Goal: Information Seeking & Learning: Understand process/instructions

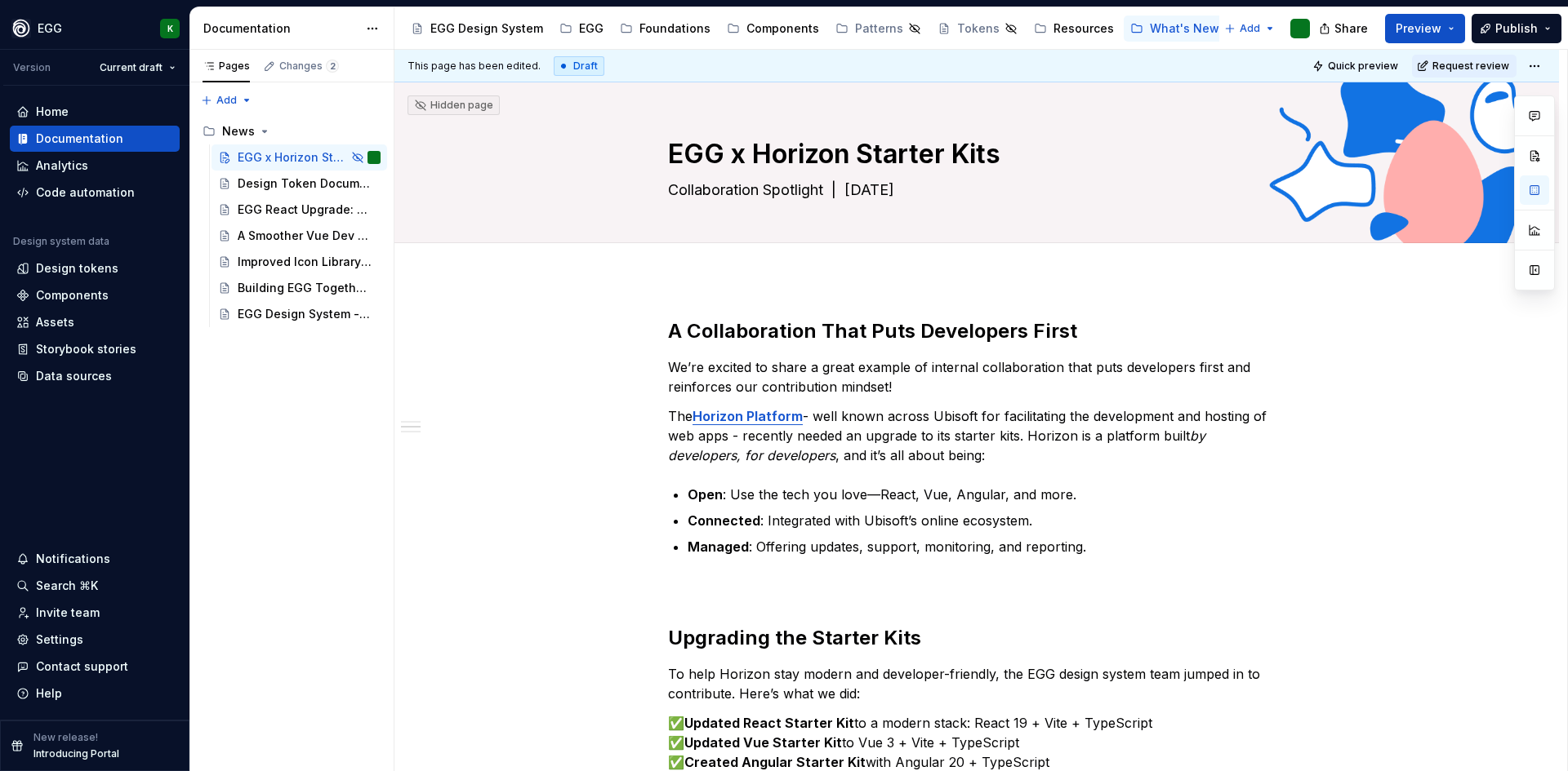
scroll to position [471, 0]
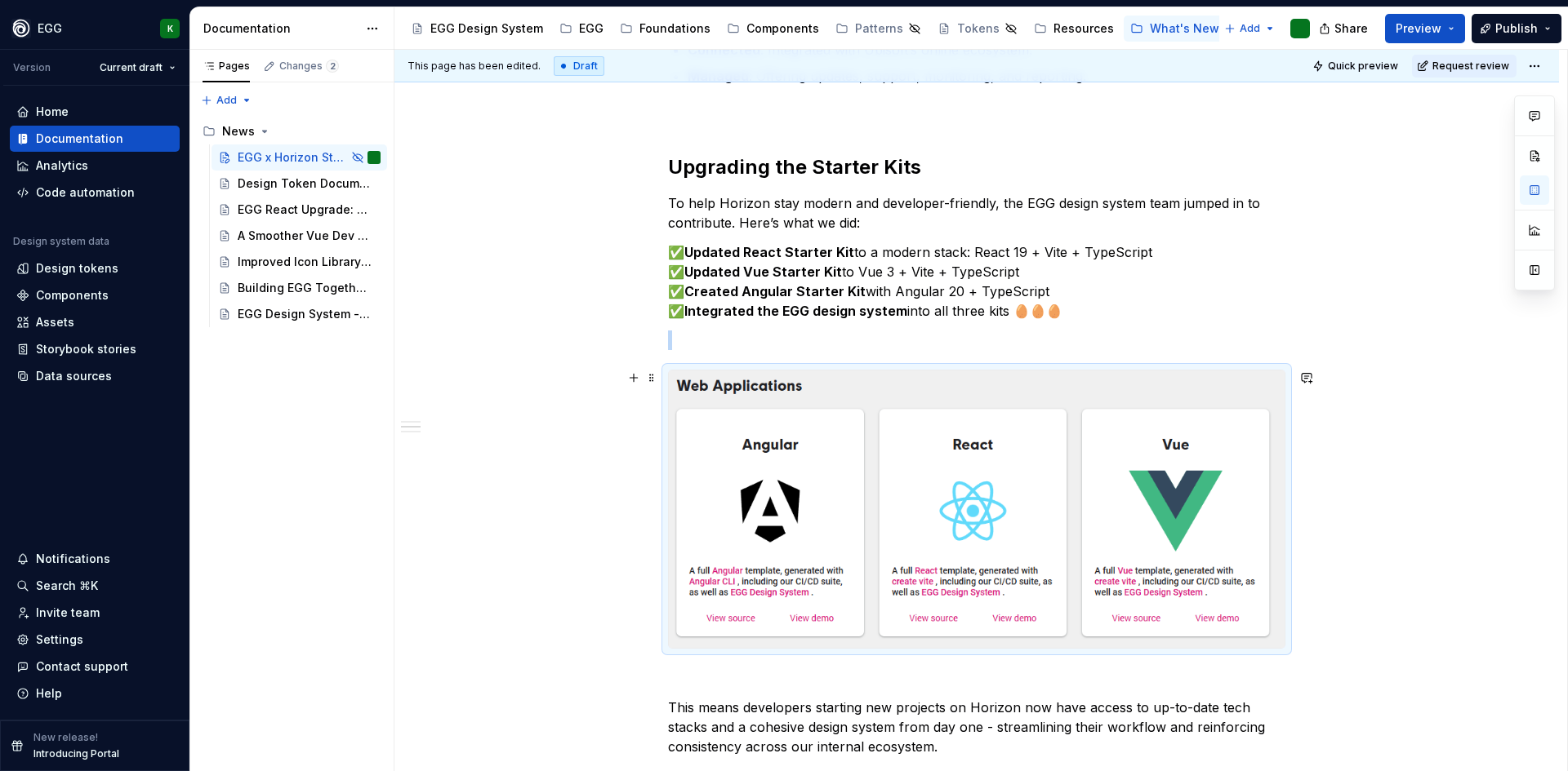
click at [1070, 451] on img at bounding box center [976, 509] width 616 height 277
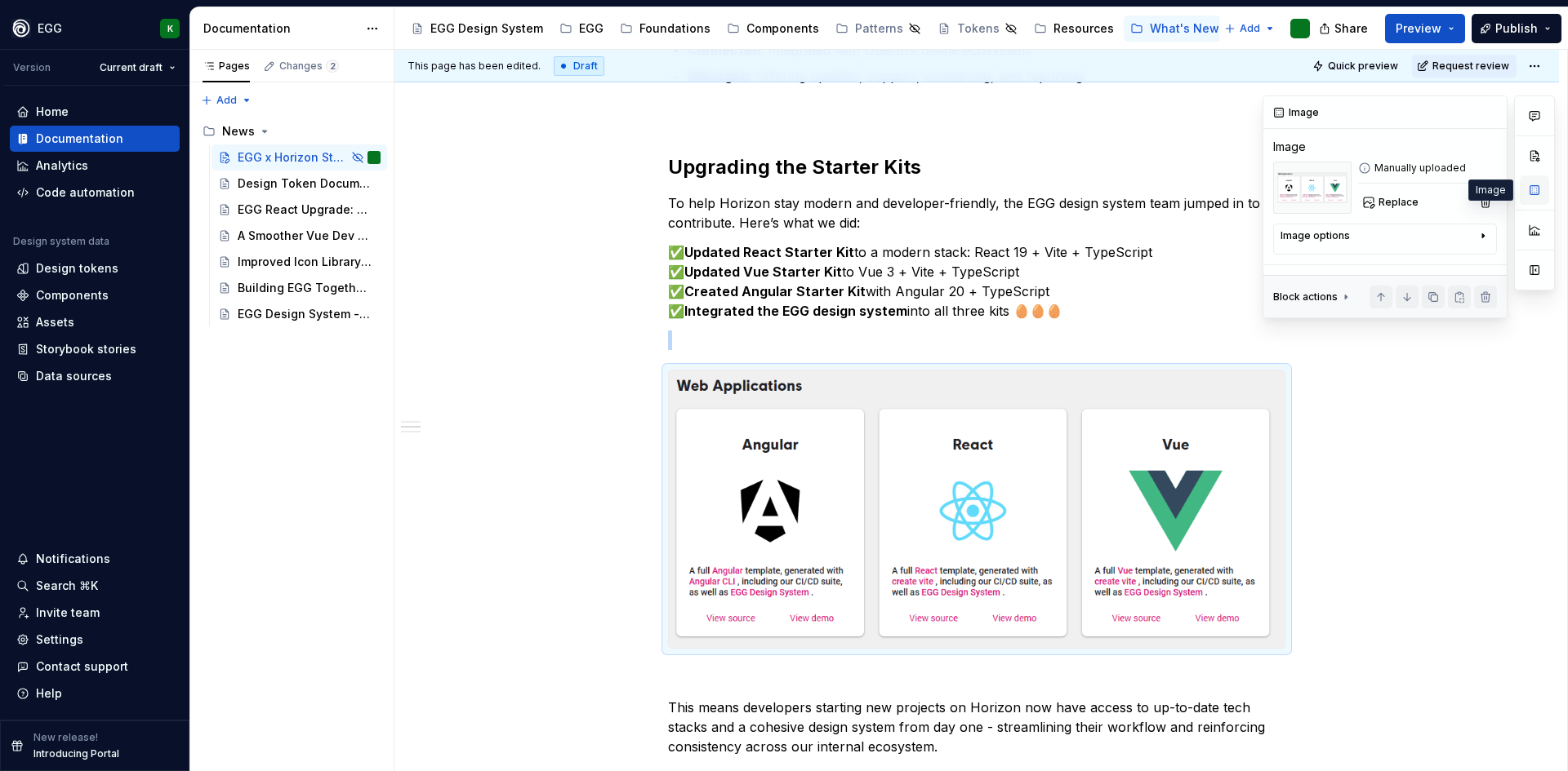
click at [1533, 192] on button "button" at bounding box center [1534, 190] width 29 height 29
type textarea "*"
click at [1171, 172] on h2 "Upgrading the Starter Kits" at bounding box center [976, 167] width 618 height 26
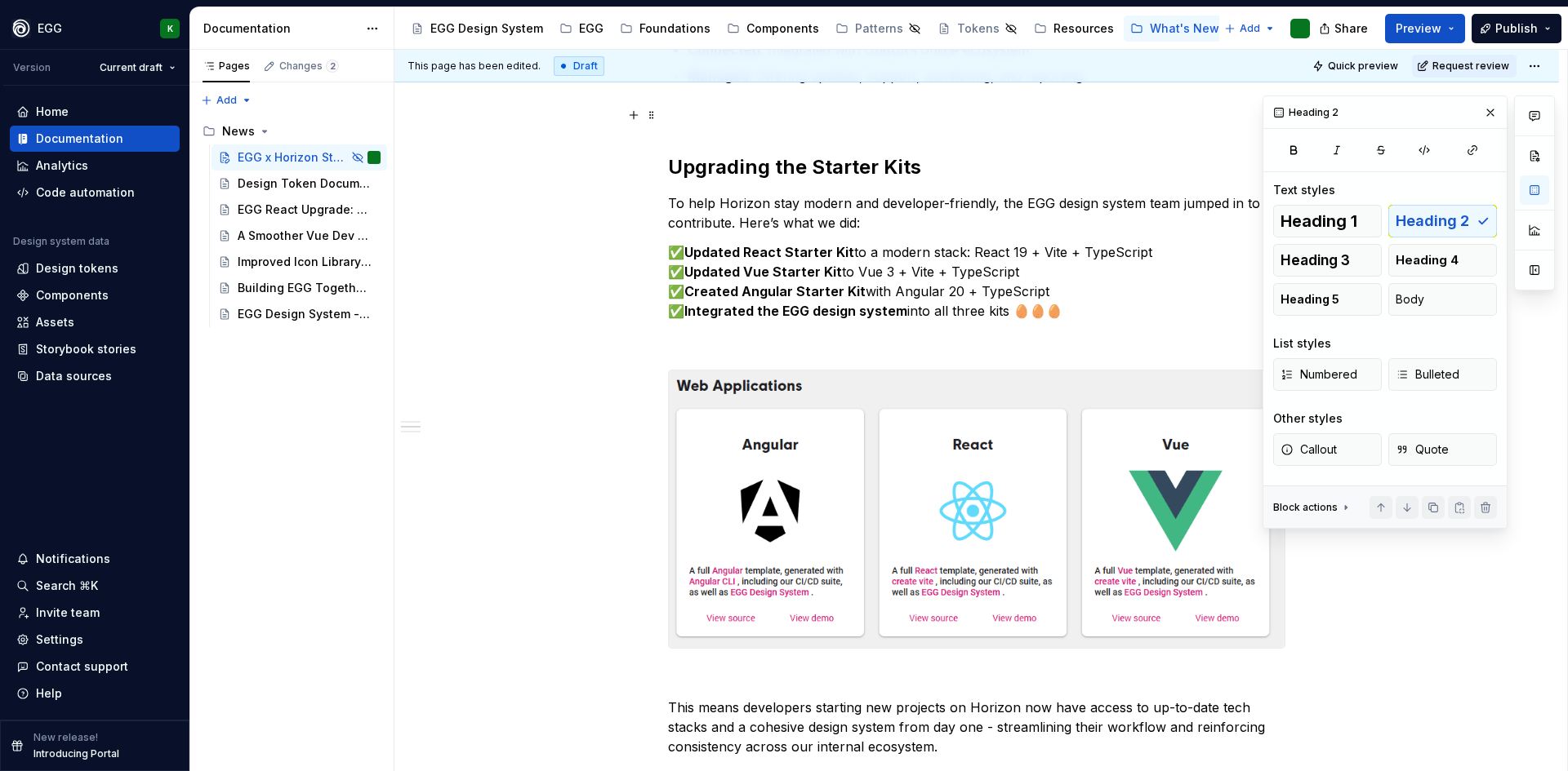
drag, startPoint x: 1490, startPoint y: 109, endPoint x: 1474, endPoint y: 120, distance: 19.4
click at [1490, 110] on button "button" at bounding box center [1490, 112] width 22 height 22
type textarea "*"
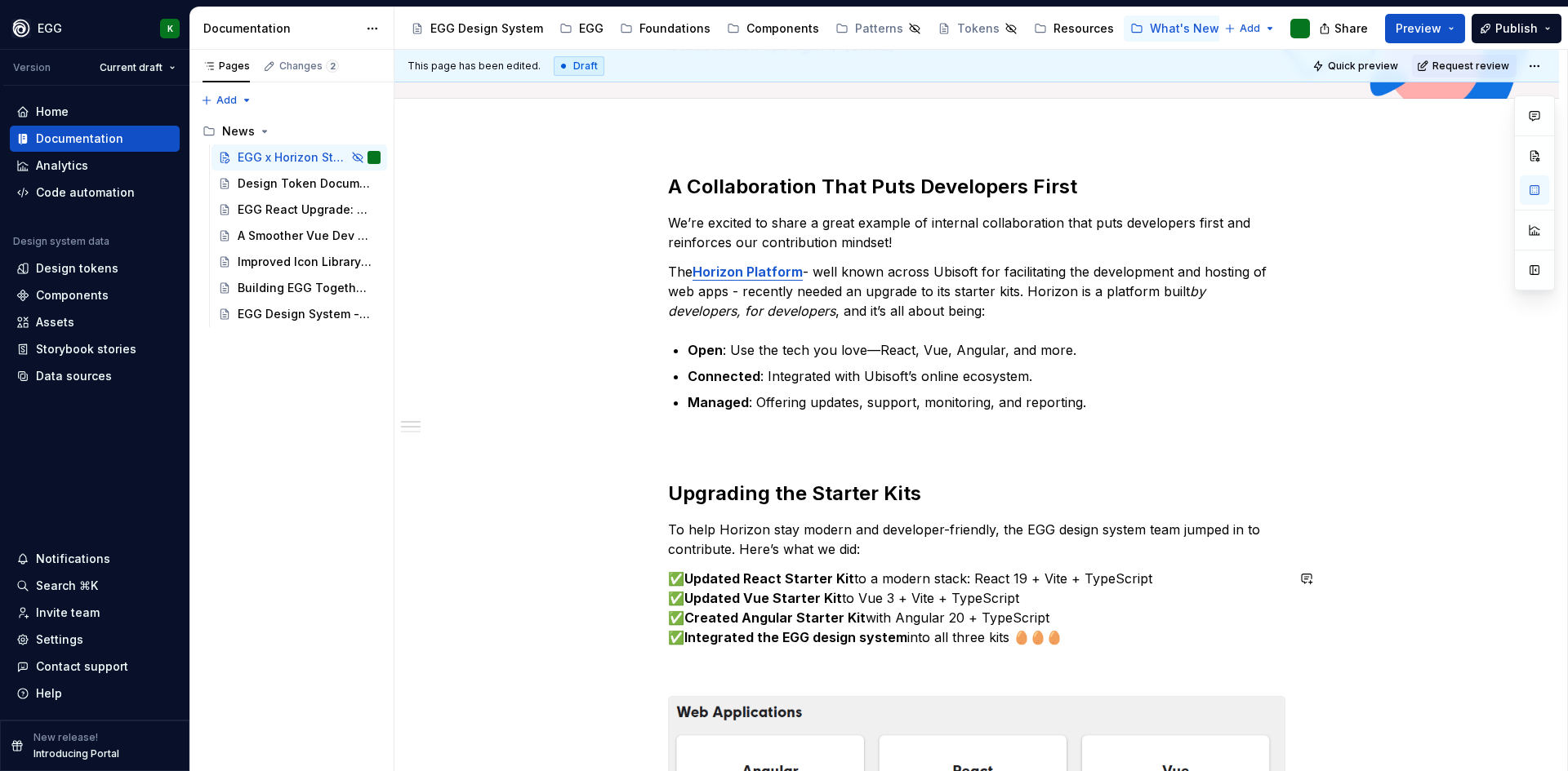
scroll to position [63, 0]
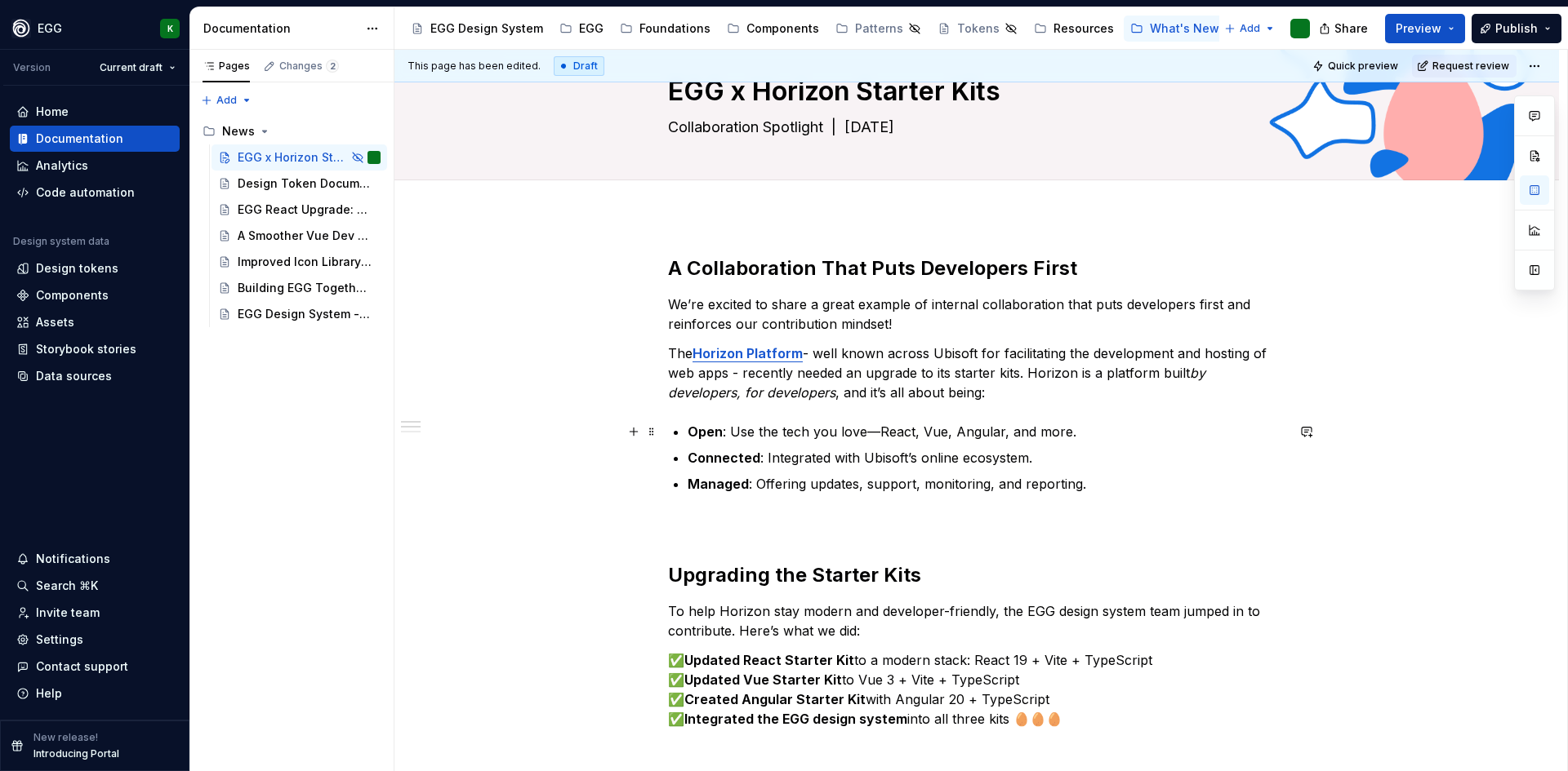
click at [877, 435] on p "Open : Use the tech you love—React, Vue, Angular, and more." at bounding box center [987, 432] width 598 height 20
click at [710, 529] on p at bounding box center [976, 523] width 618 height 20
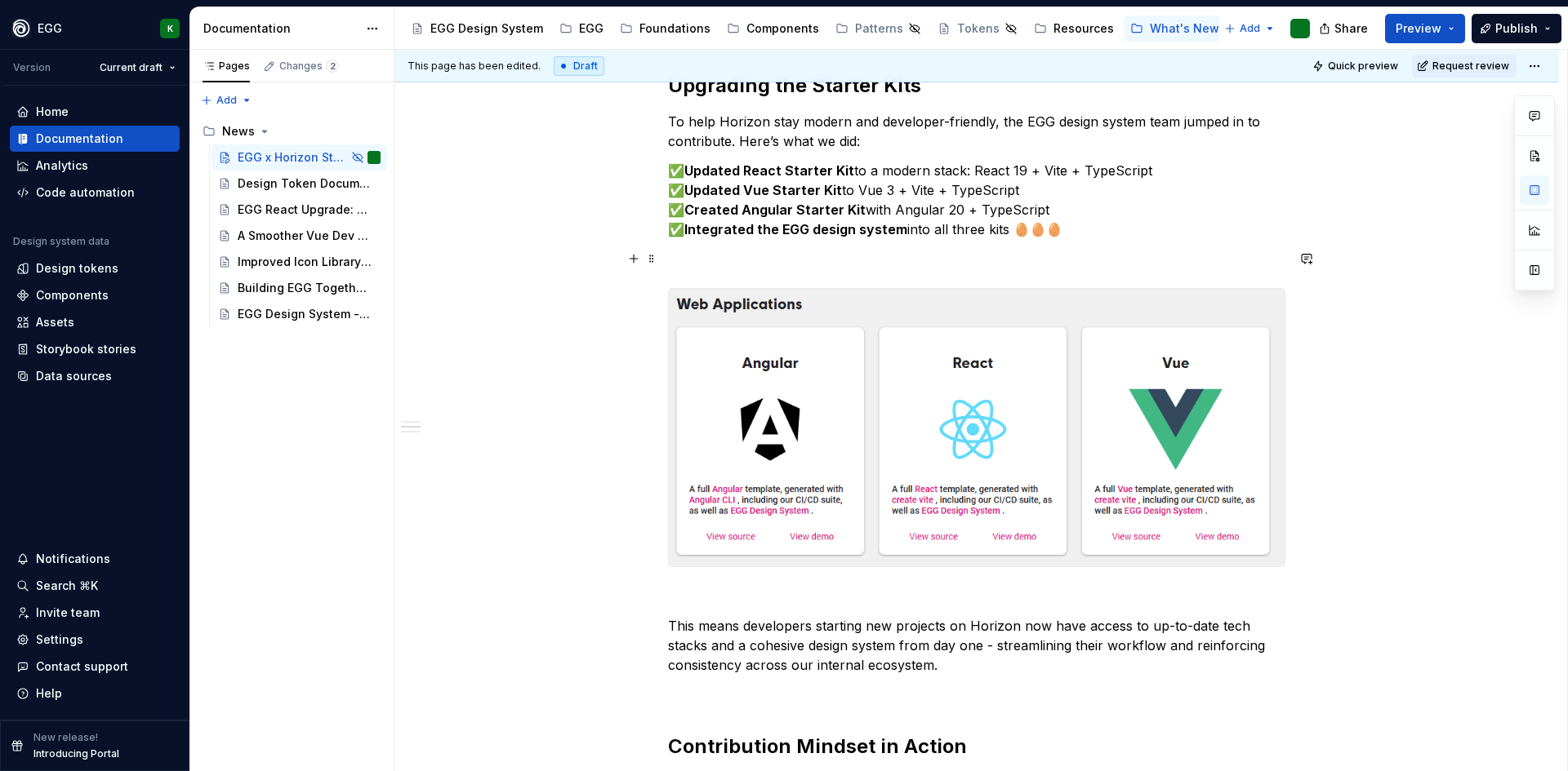
scroll to position [389, 0]
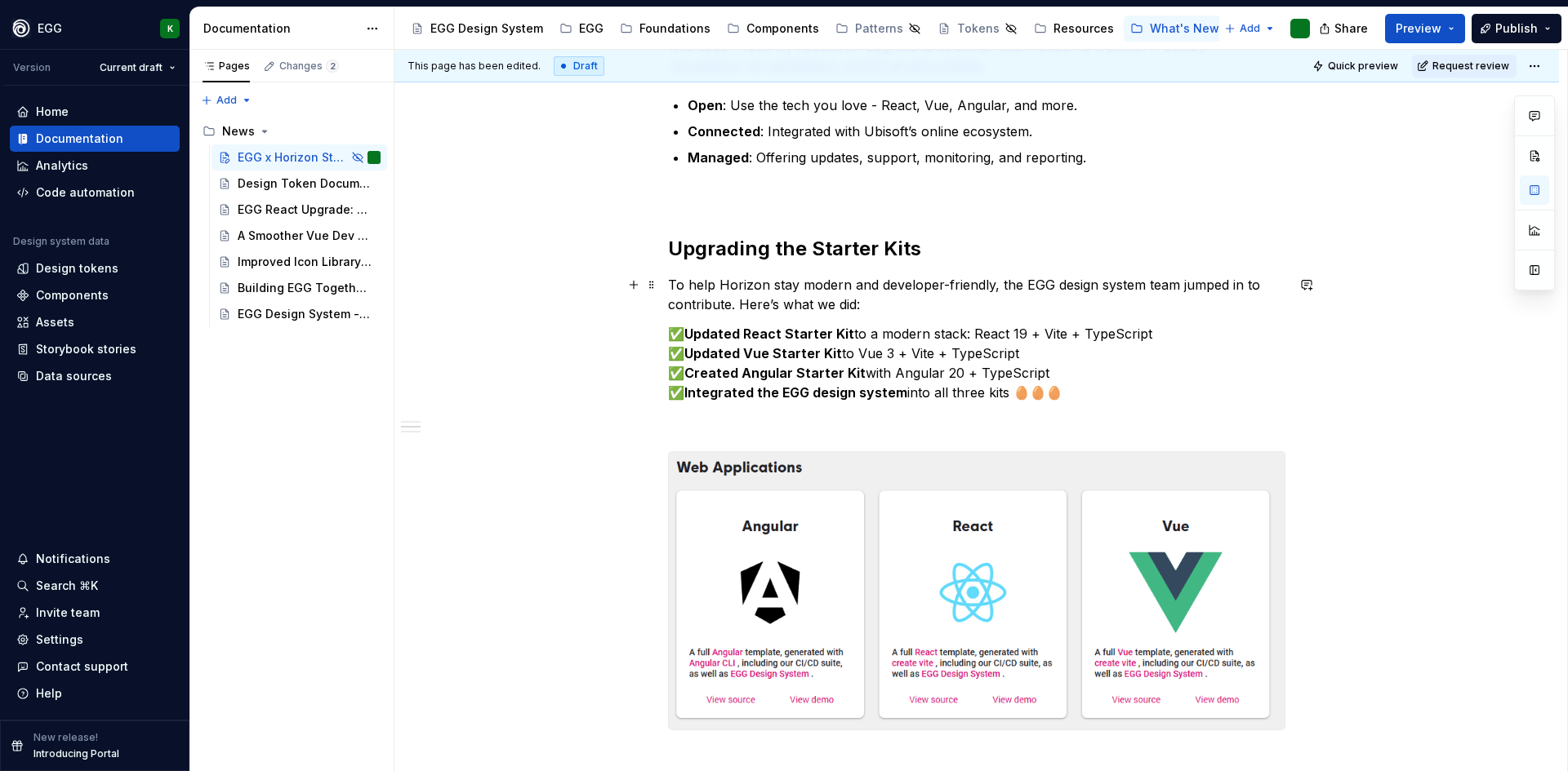
click at [886, 306] on p "To help Horizon stay modern and developer-friendly, the EGG design system team …" at bounding box center [976, 294] width 618 height 39
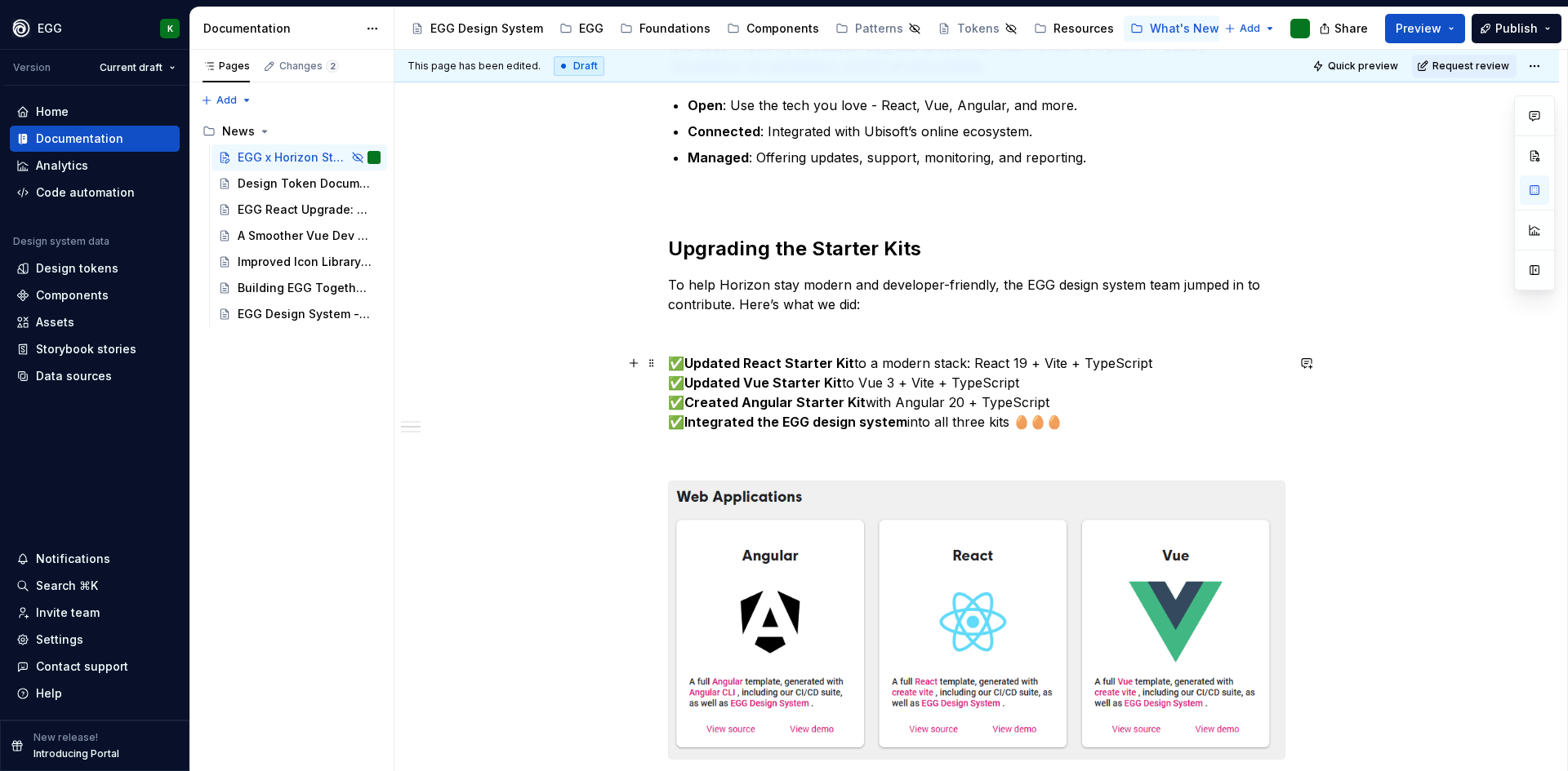
click at [580, 362] on div "A Collaboration That Puts Developers First We’re excited to share a great examp…" at bounding box center [977, 616] width 1165 height 1454
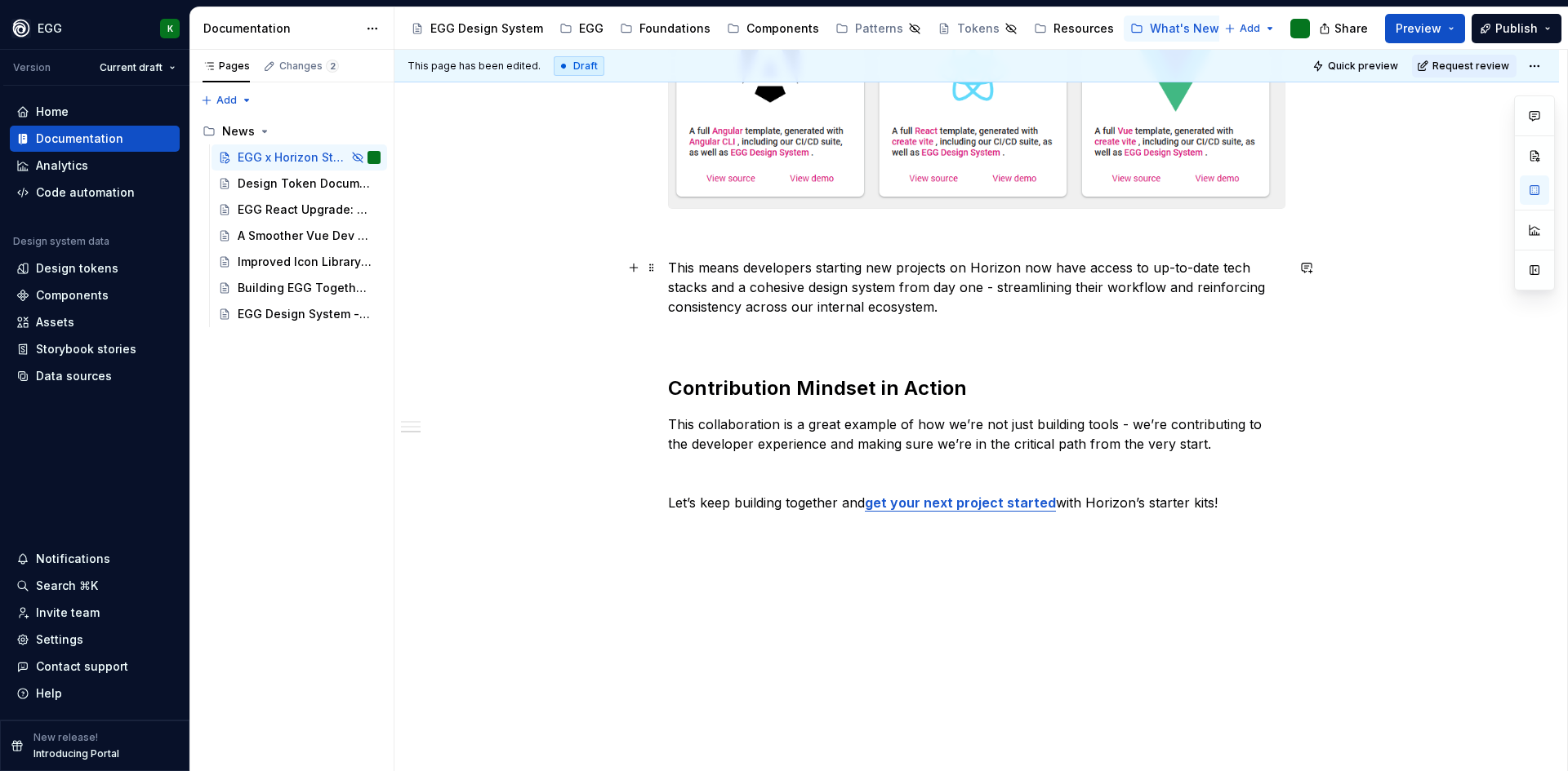
scroll to position [961, 0]
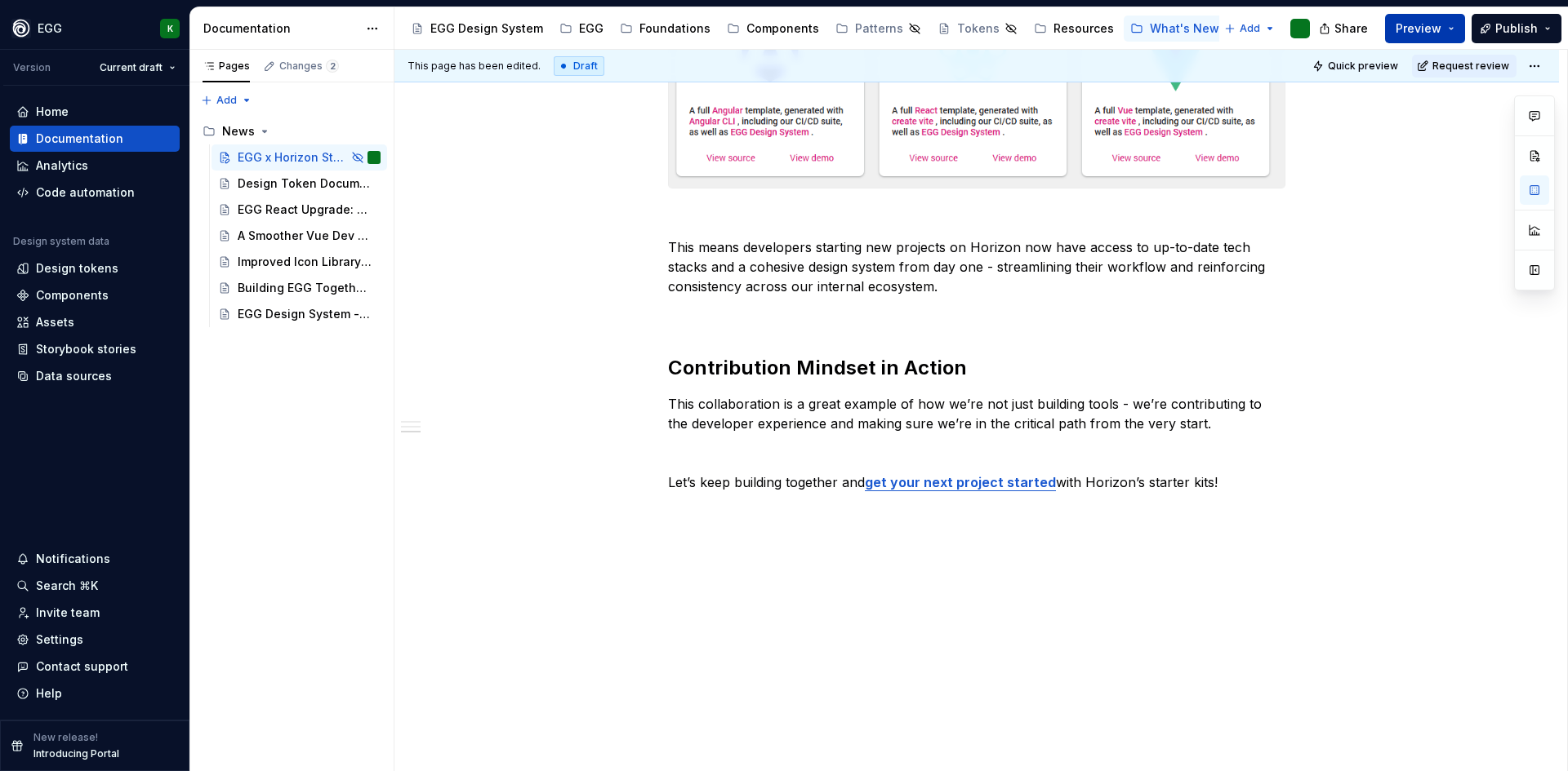
click at [1418, 26] on span "Preview" at bounding box center [1419, 28] width 46 height 16
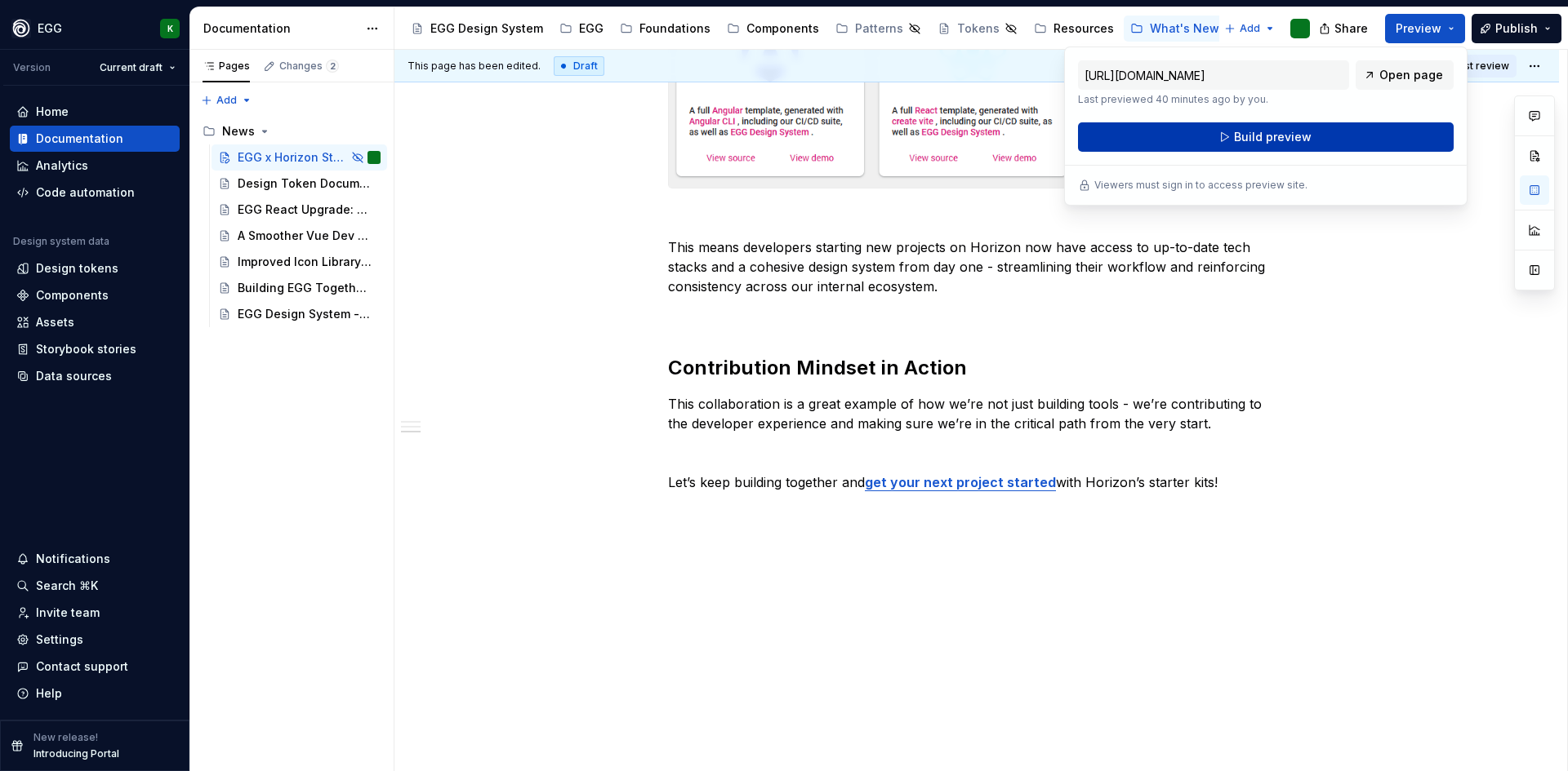
click at [1330, 140] on button "Build preview" at bounding box center [1266, 137] width 376 height 29
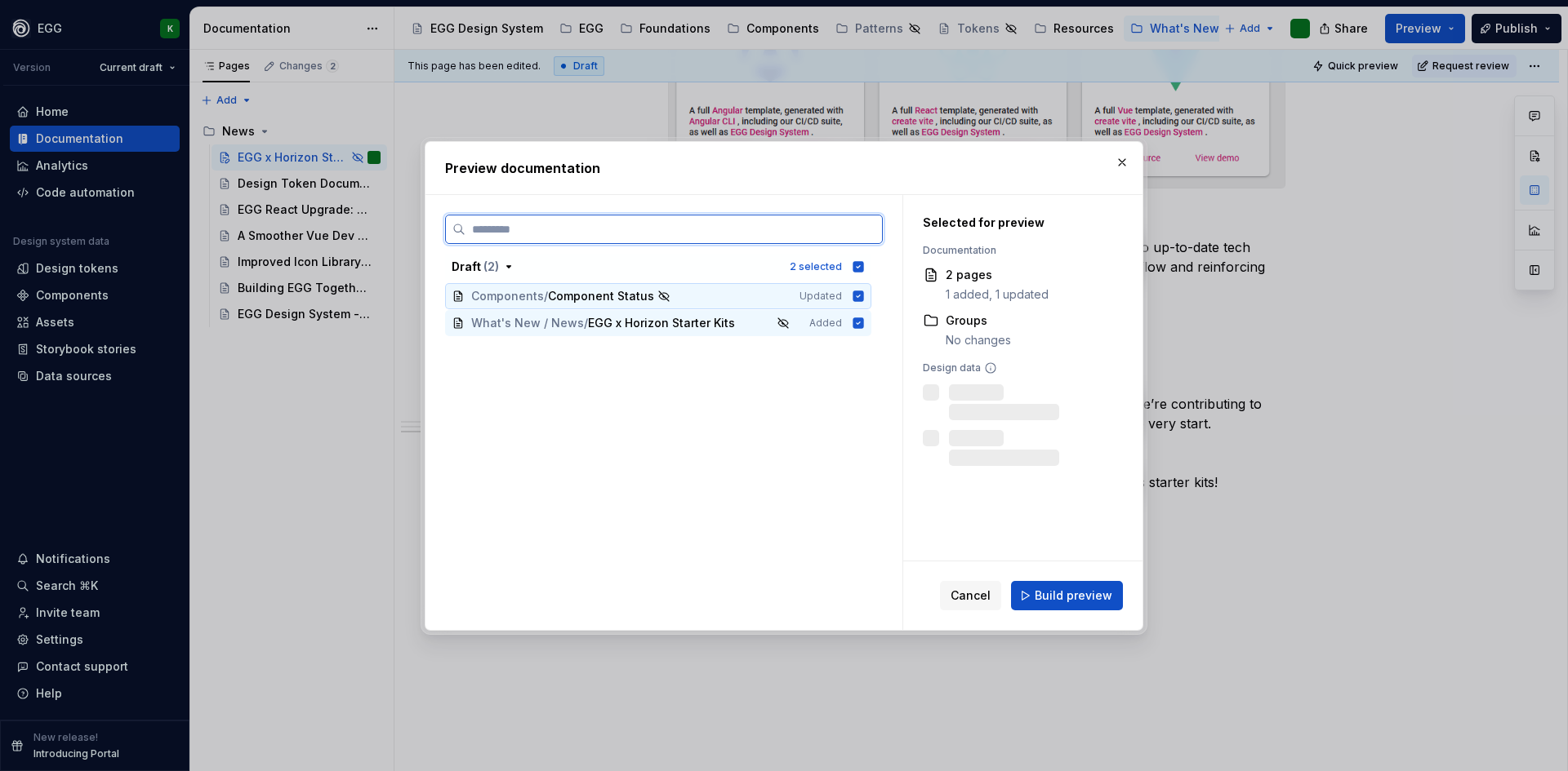
click at [856, 297] on icon at bounding box center [859, 296] width 10 height 10
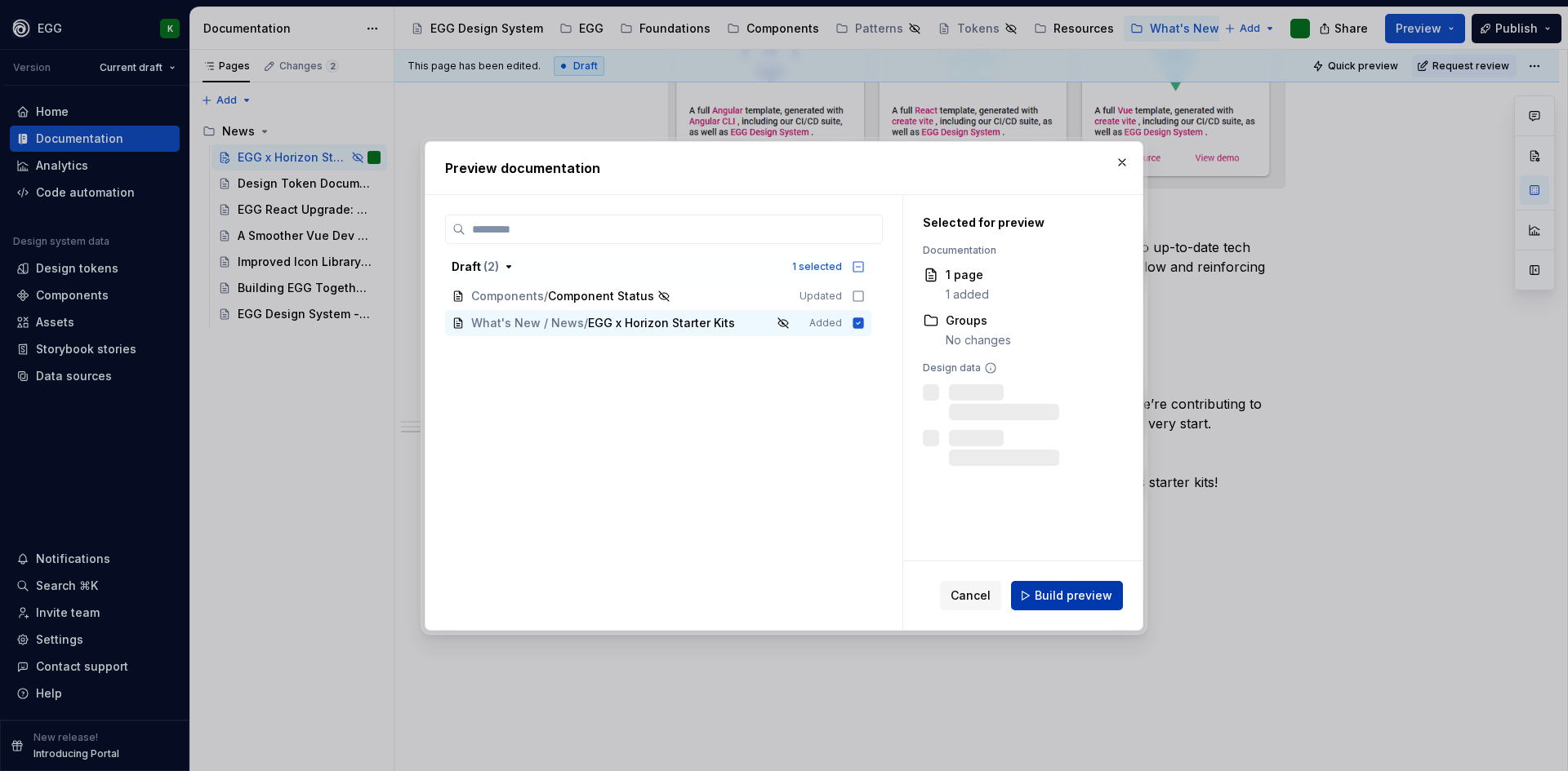
click at [1081, 591] on span "Build preview" at bounding box center [1074, 596] width 78 height 16
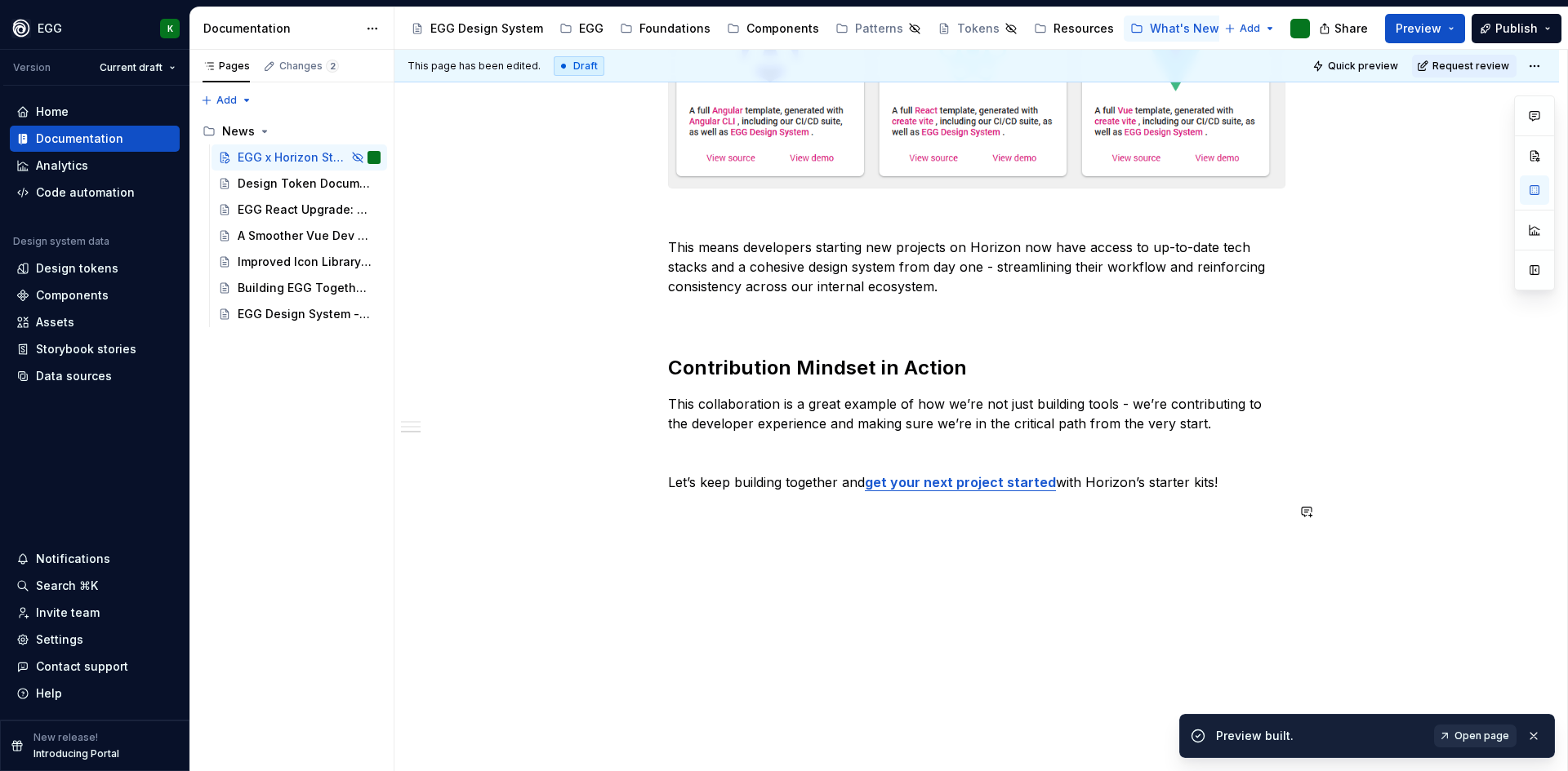
click at [1475, 735] on span "Open page" at bounding box center [1482, 736] width 54 height 13
type textarea "*"
